Goal: Information Seeking & Learning: Learn about a topic

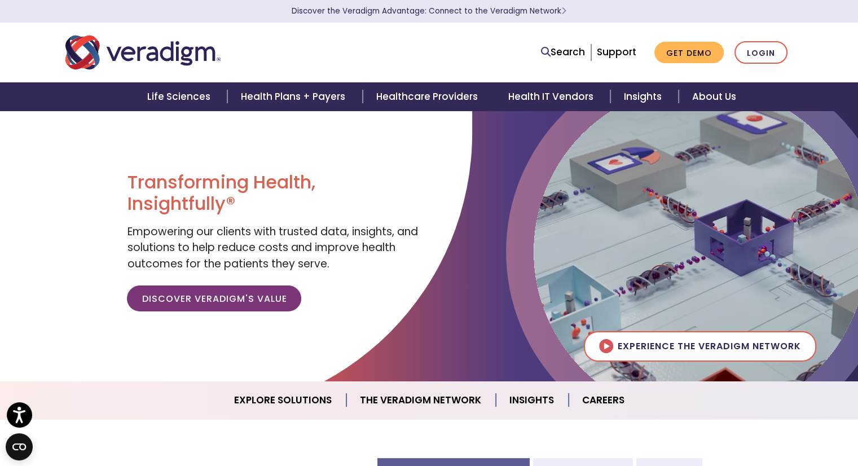
scroll to position [56, 0]
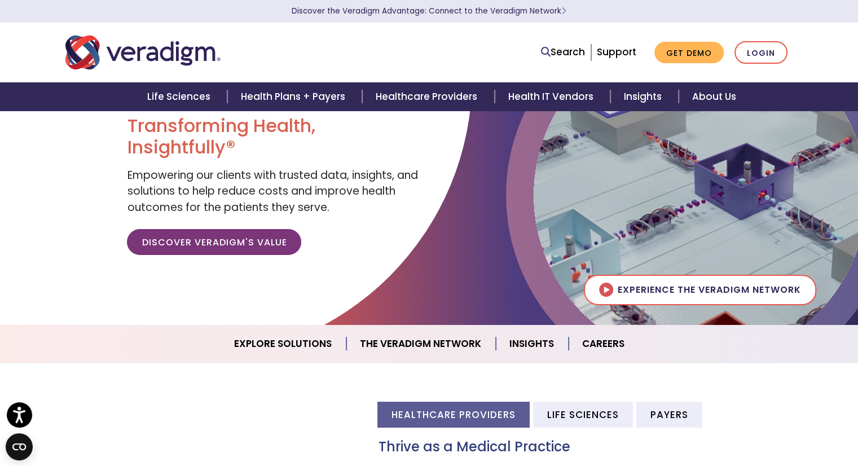
click at [815, 30] on nav "Search Support Get Demo Login" at bounding box center [429, 53] width 858 height 60
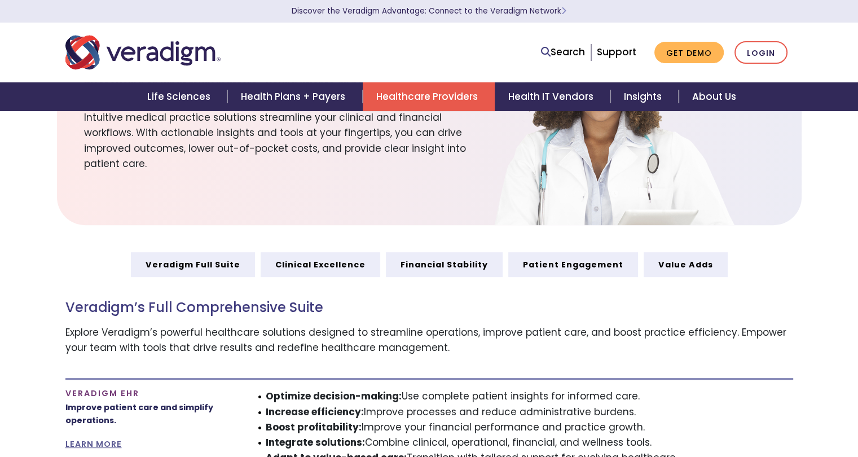
scroll to position [451, 0]
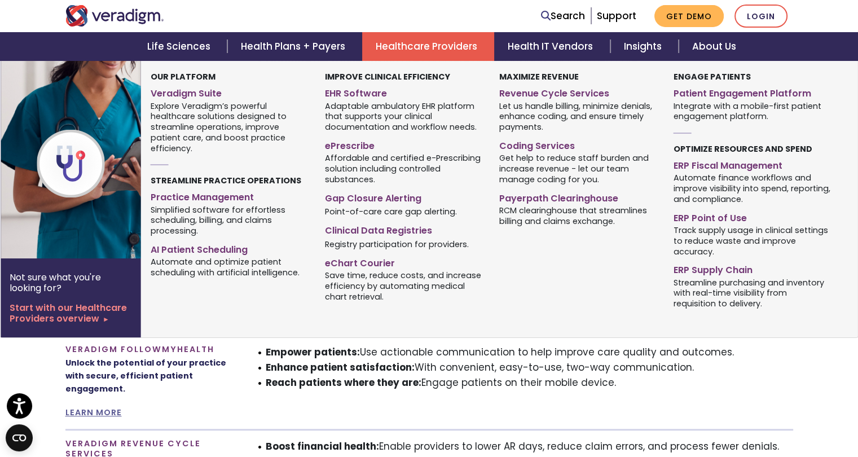
scroll to position [789, 0]
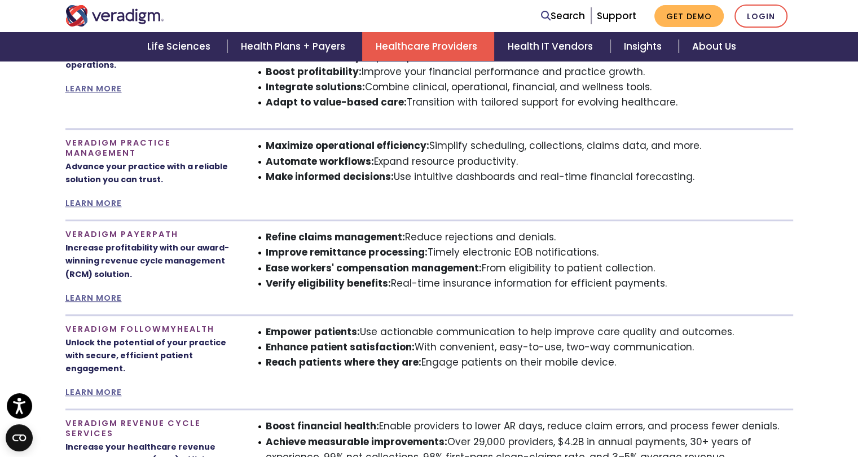
click at [826, 155] on section "Veradigm Full Suite Clinical Excellence Financial Stability Patient Engagement …" at bounding box center [429, 208] width 858 height 623
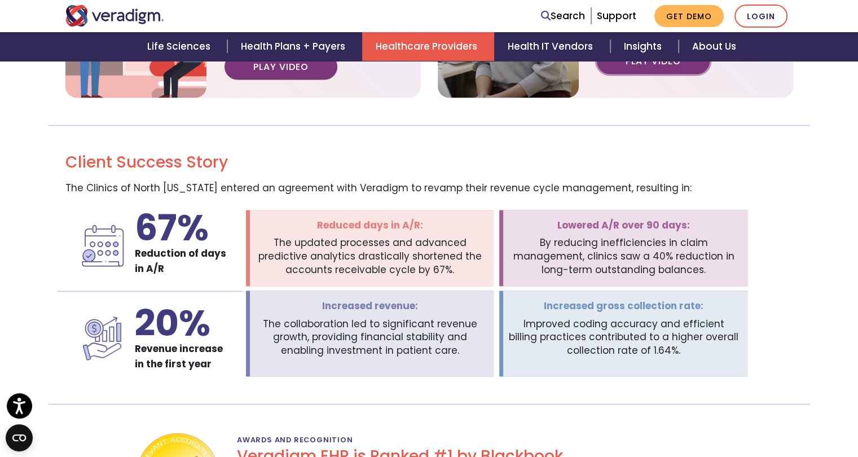
scroll to position [1503, 0]
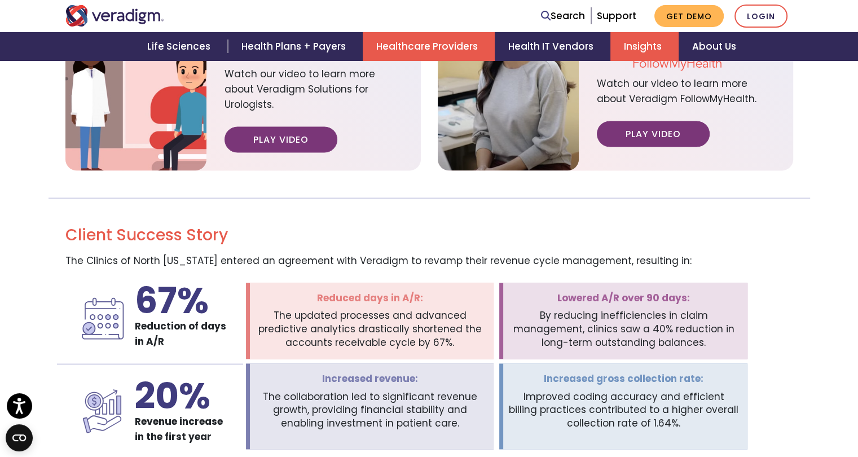
click at [651, 44] on link "Insights" at bounding box center [644, 46] width 68 height 29
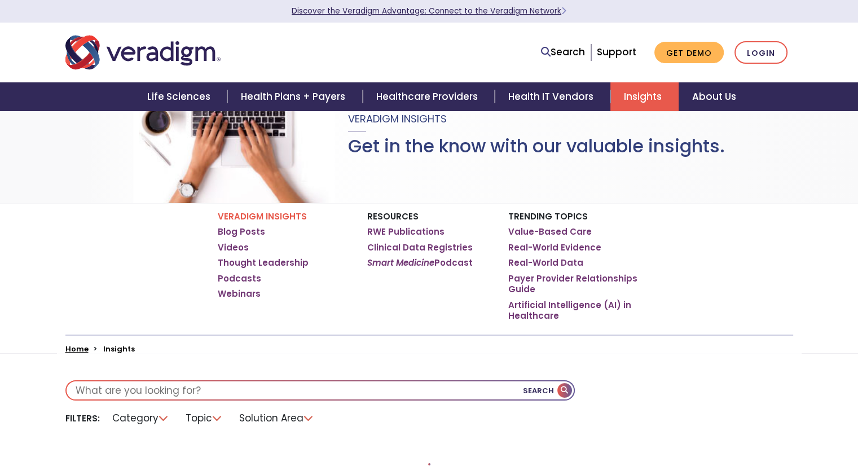
scroll to position [113, 0]
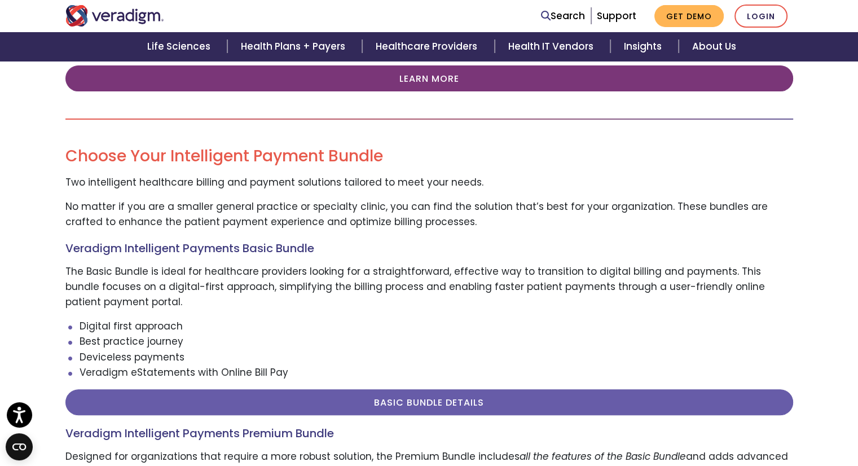
scroll to position [451, 0]
